Goal: Transaction & Acquisition: Purchase product/service

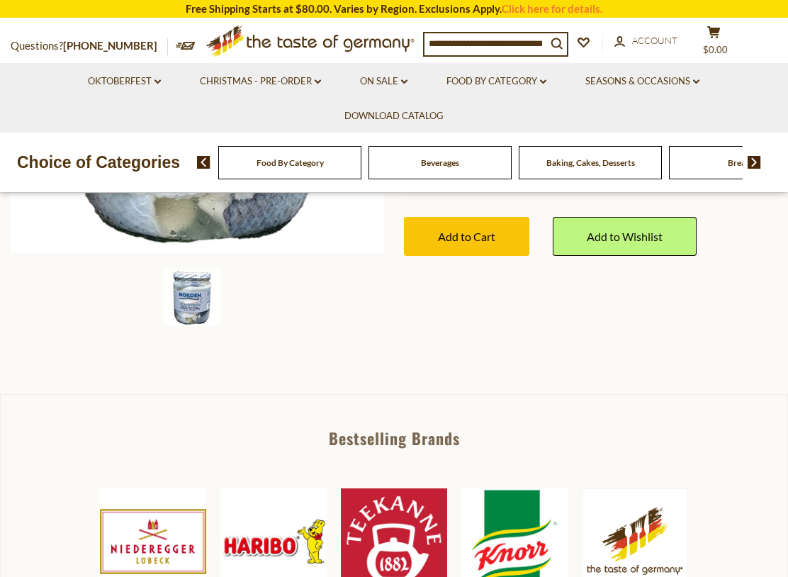
scroll to position [390, 0]
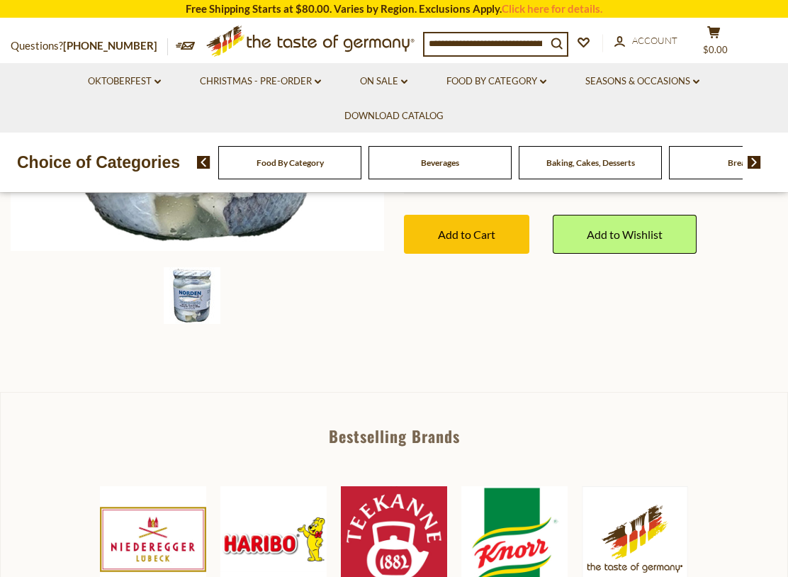
click at [500, 230] on button "Add to Cart" at bounding box center [466, 234] width 125 height 39
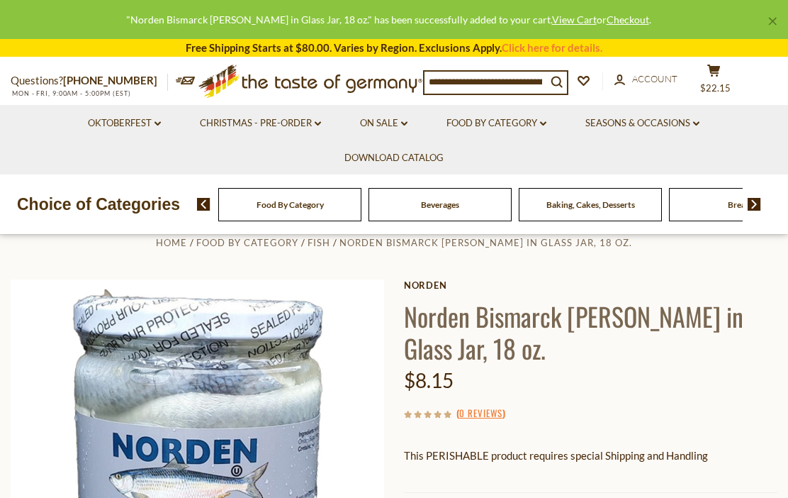
scroll to position [0, 0]
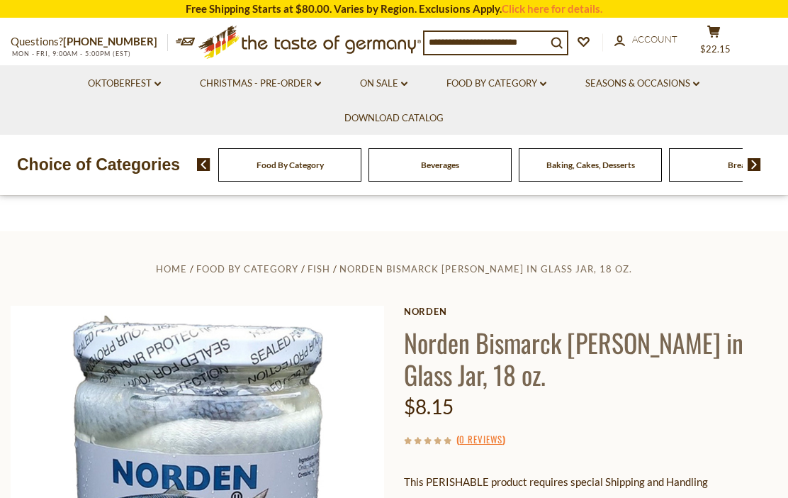
click at [413, 4] on section "Free Shipping Starts at $80.00. Varies by Region. Exclusions Apply. Click here …" at bounding box center [394, 9] width 788 height 18
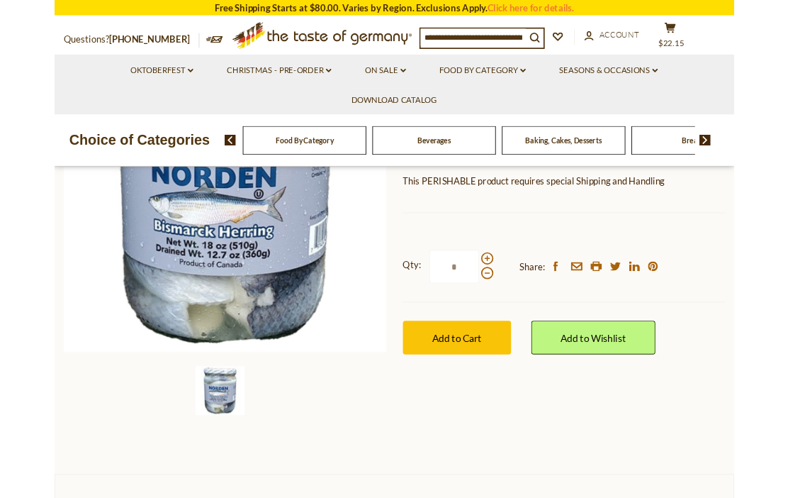
scroll to position [235, 0]
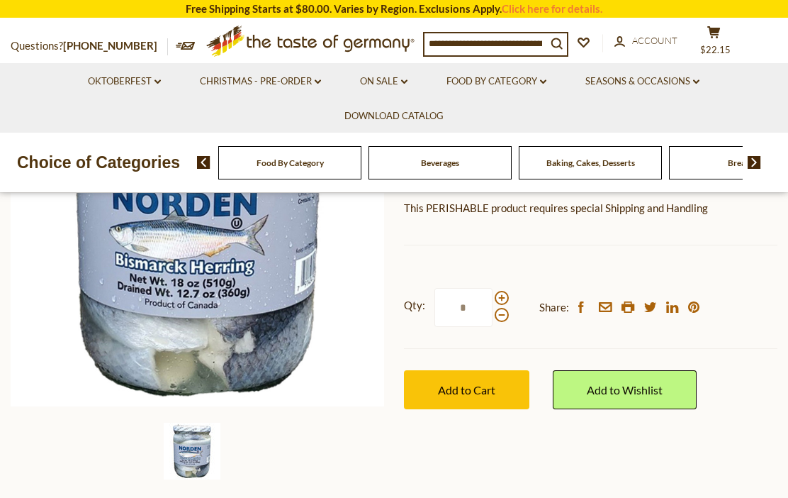
click at [508, 392] on button "Add to Cart" at bounding box center [466, 389] width 125 height 39
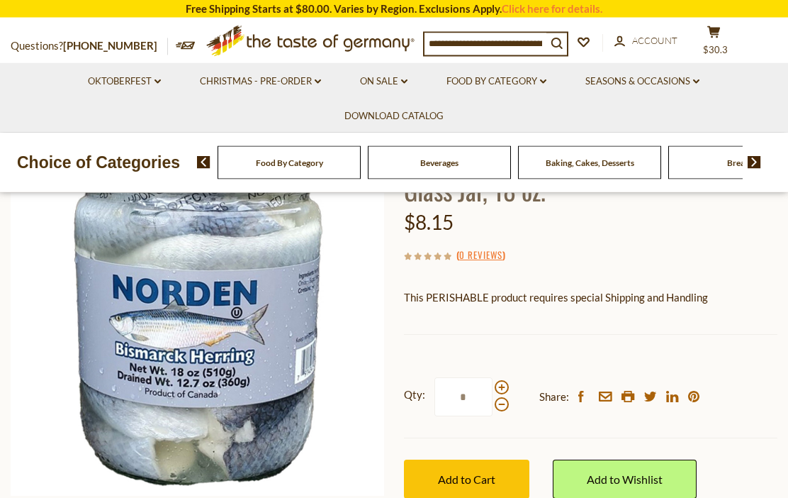
scroll to position [0, 0]
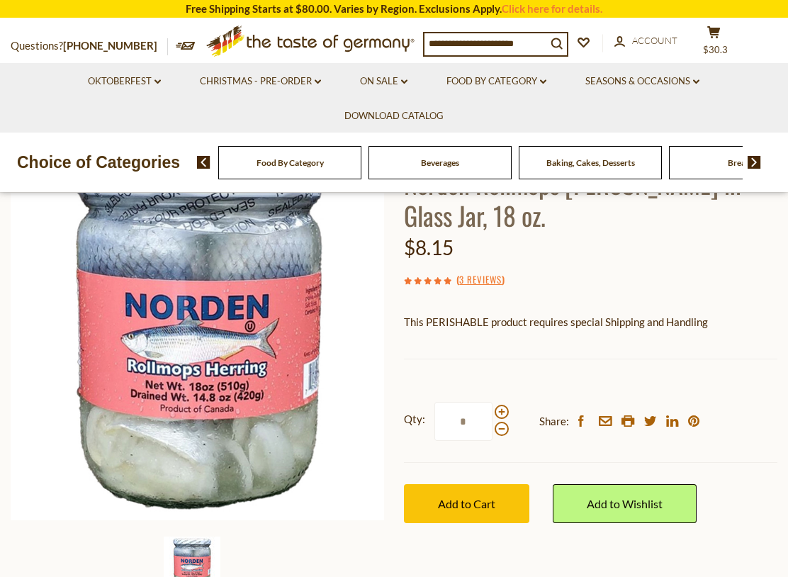
scroll to position [118, 0]
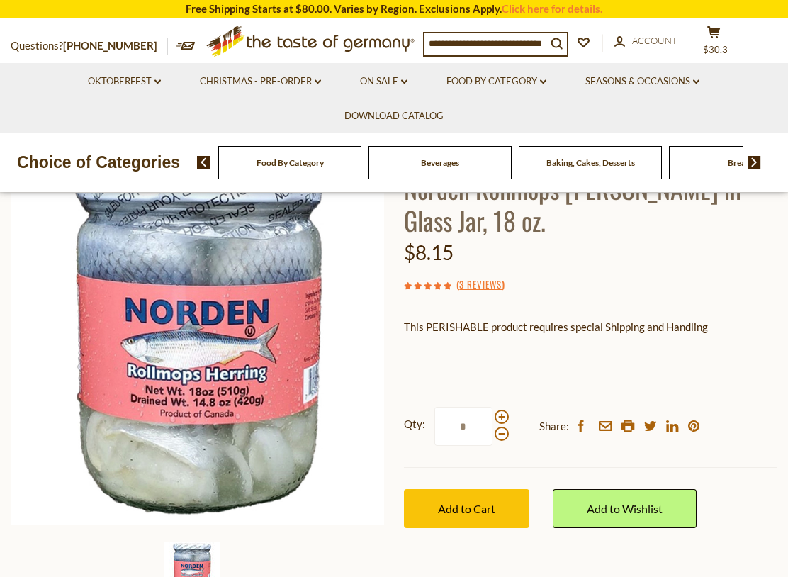
click at [509, 497] on button "Add to Cart" at bounding box center [466, 508] width 125 height 39
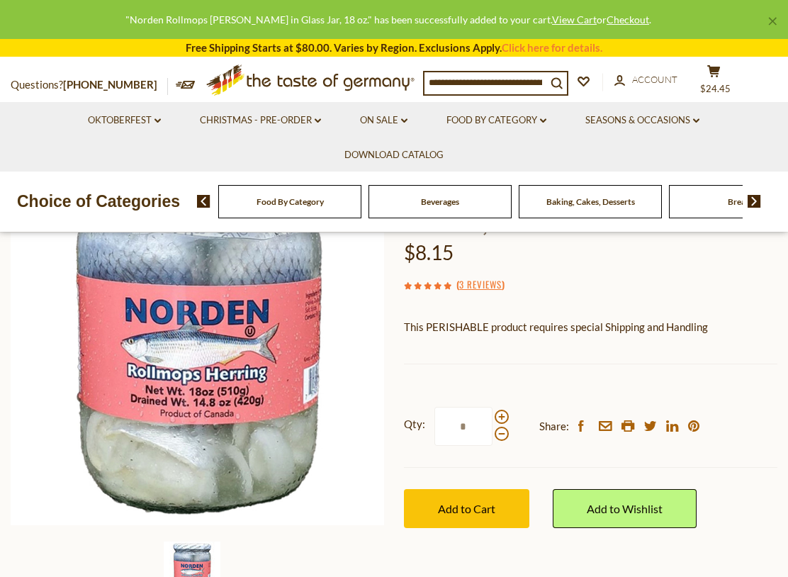
click at [485, 429] on input "*" at bounding box center [464, 426] width 58 height 39
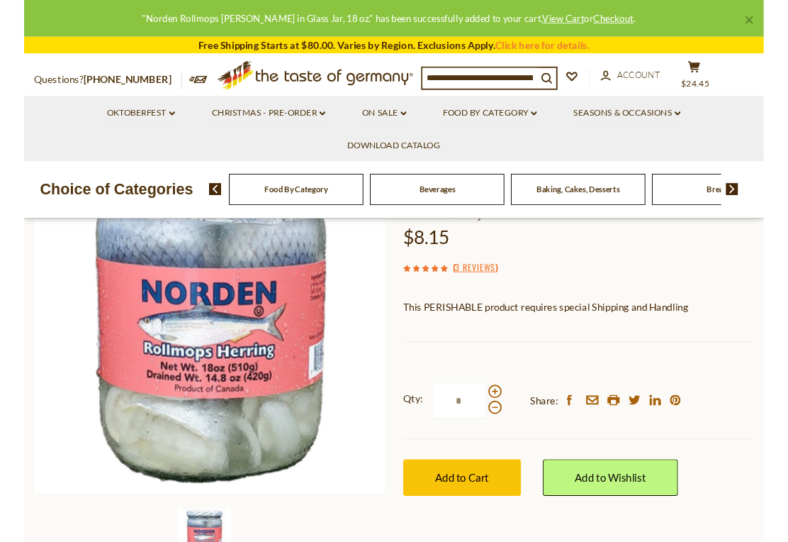
scroll to position [145, 0]
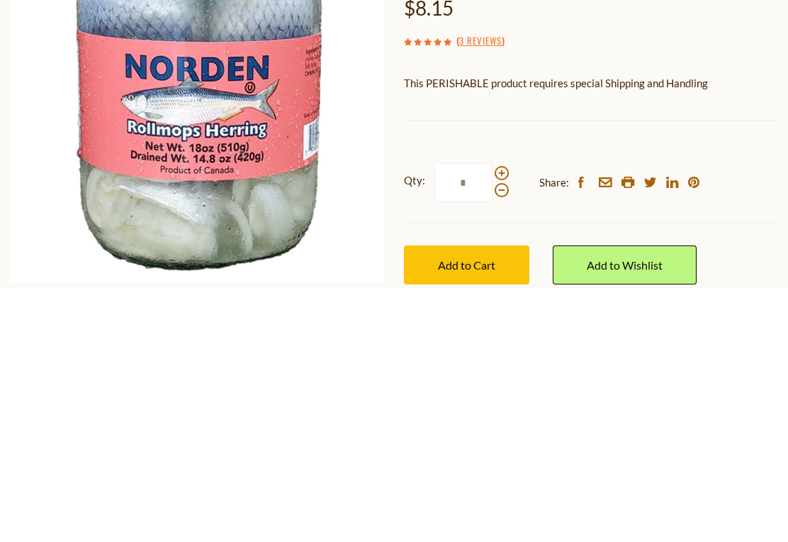
click at [467, 497] on button "Add to Cart" at bounding box center [466, 518] width 125 height 39
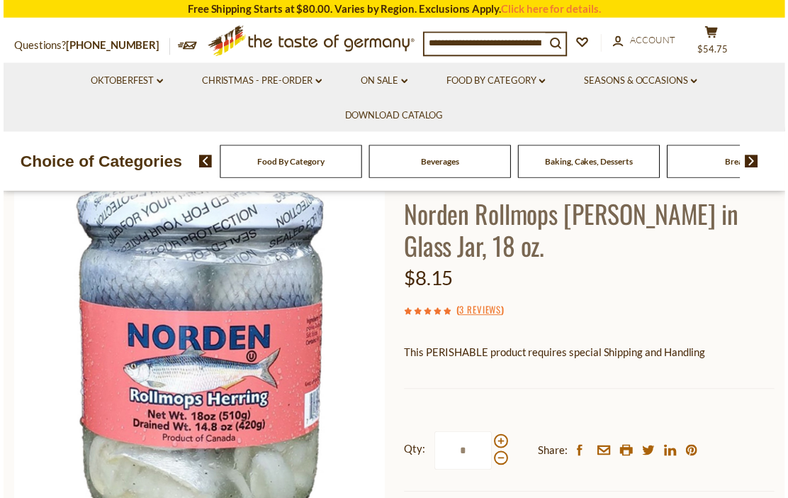
scroll to position [87, 0]
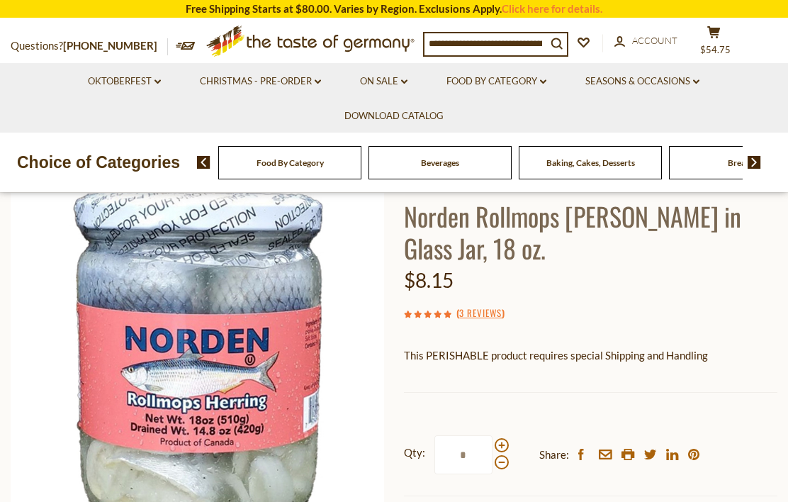
click at [325, 323] on img at bounding box center [198, 366] width 374 height 374
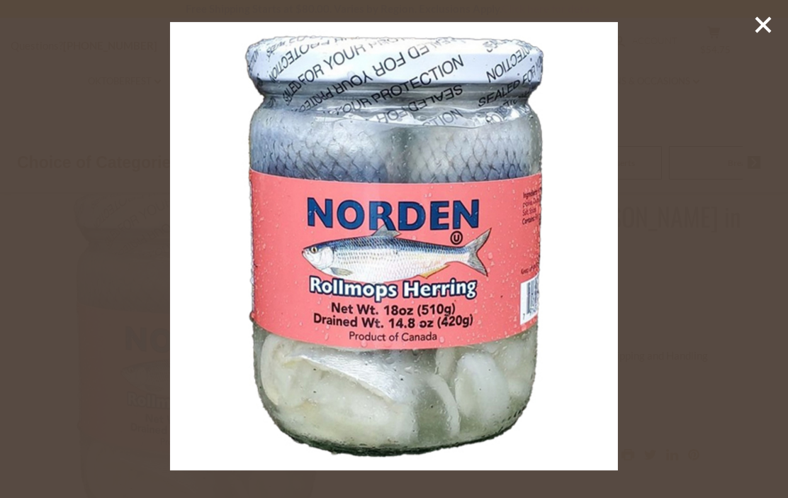
click at [240, 1] on div at bounding box center [394, 249] width 788 height 498
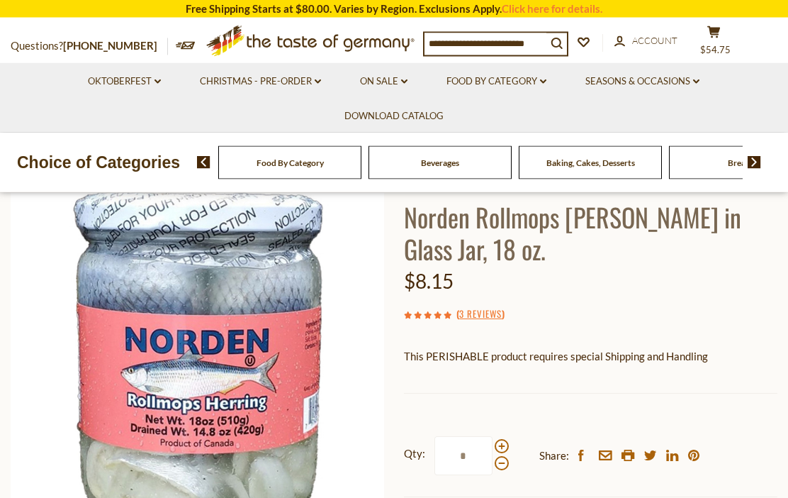
scroll to position [86, 0]
click at [515, 46] on input at bounding box center [486, 43] width 122 height 20
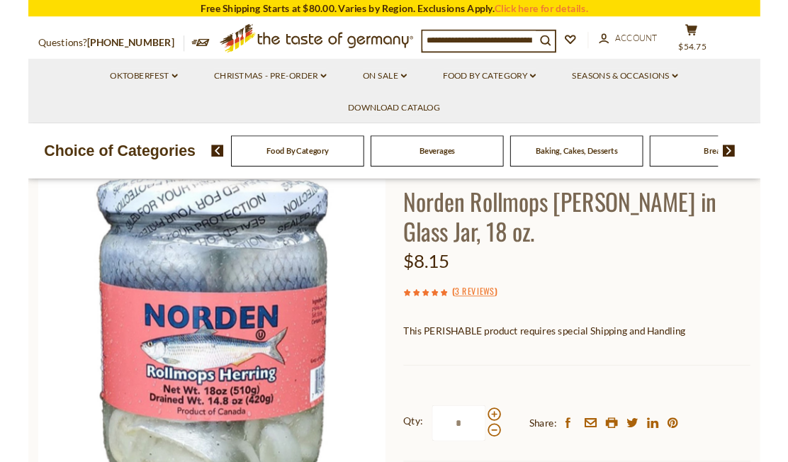
scroll to position [86, 0]
